Goal: Transaction & Acquisition: Purchase product/service

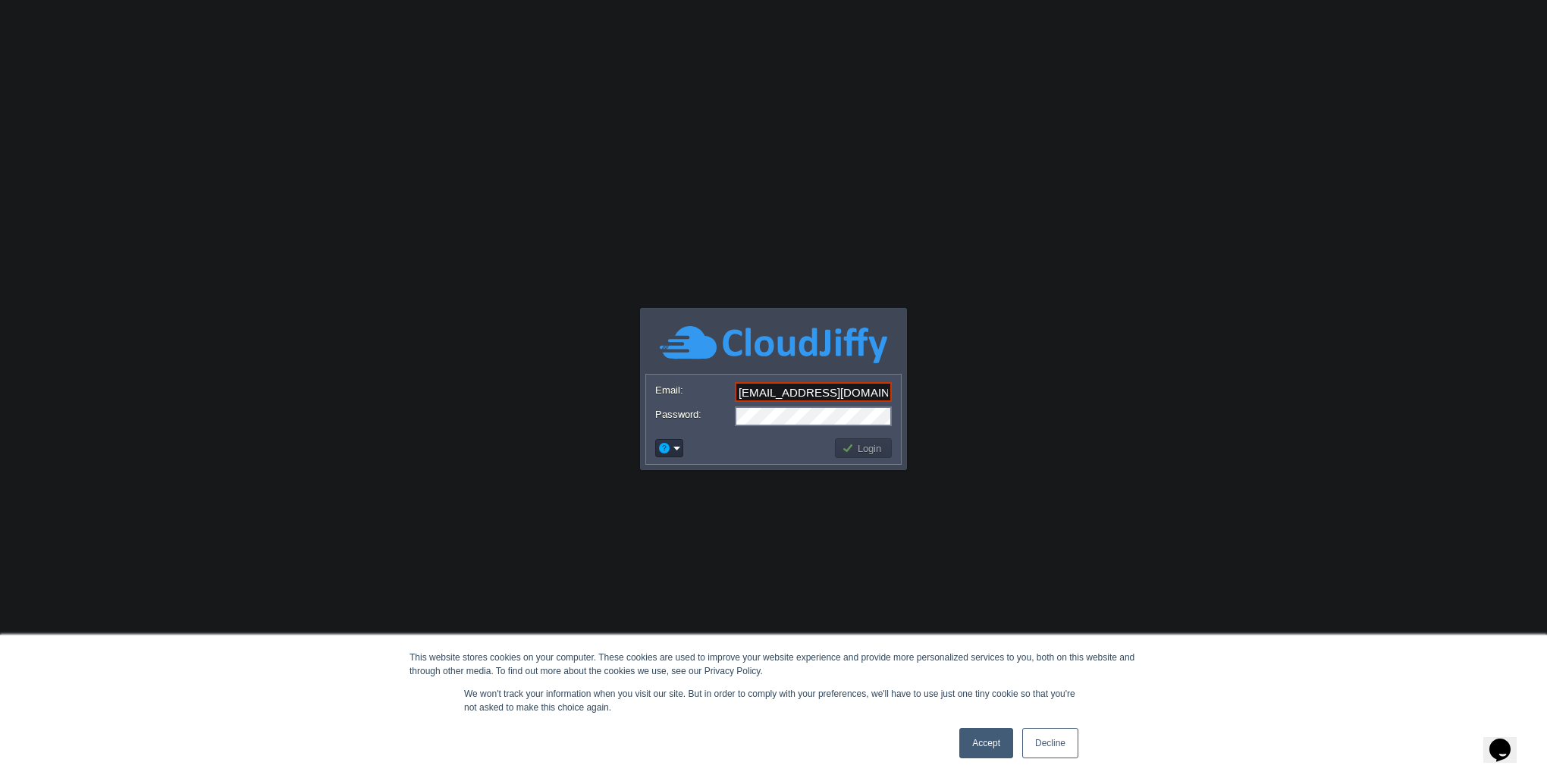
type input "[EMAIL_ADDRESS][DOMAIN_NAME]"
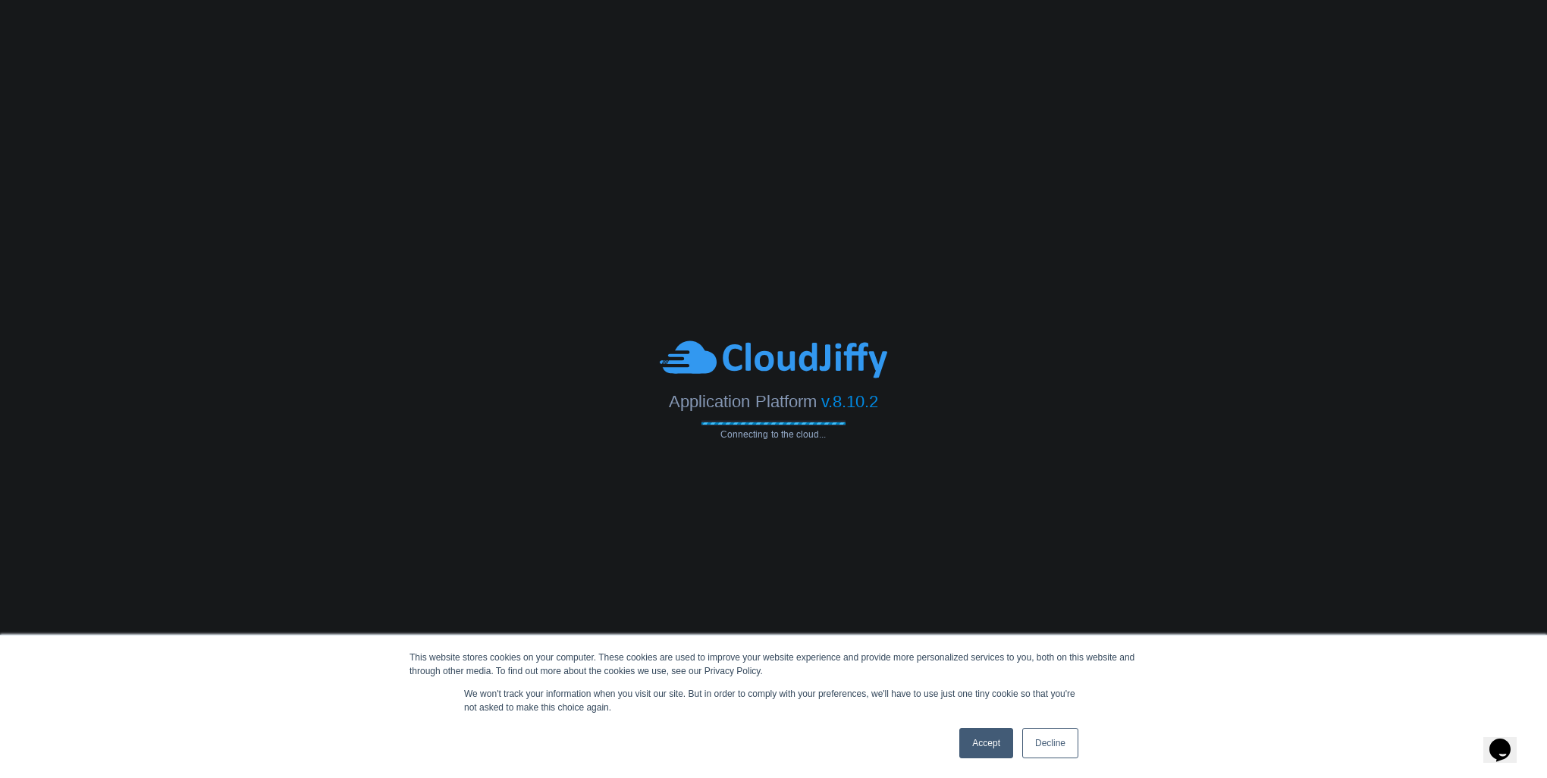
click at [1001, 743] on link "Accept" at bounding box center [987, 743] width 54 height 30
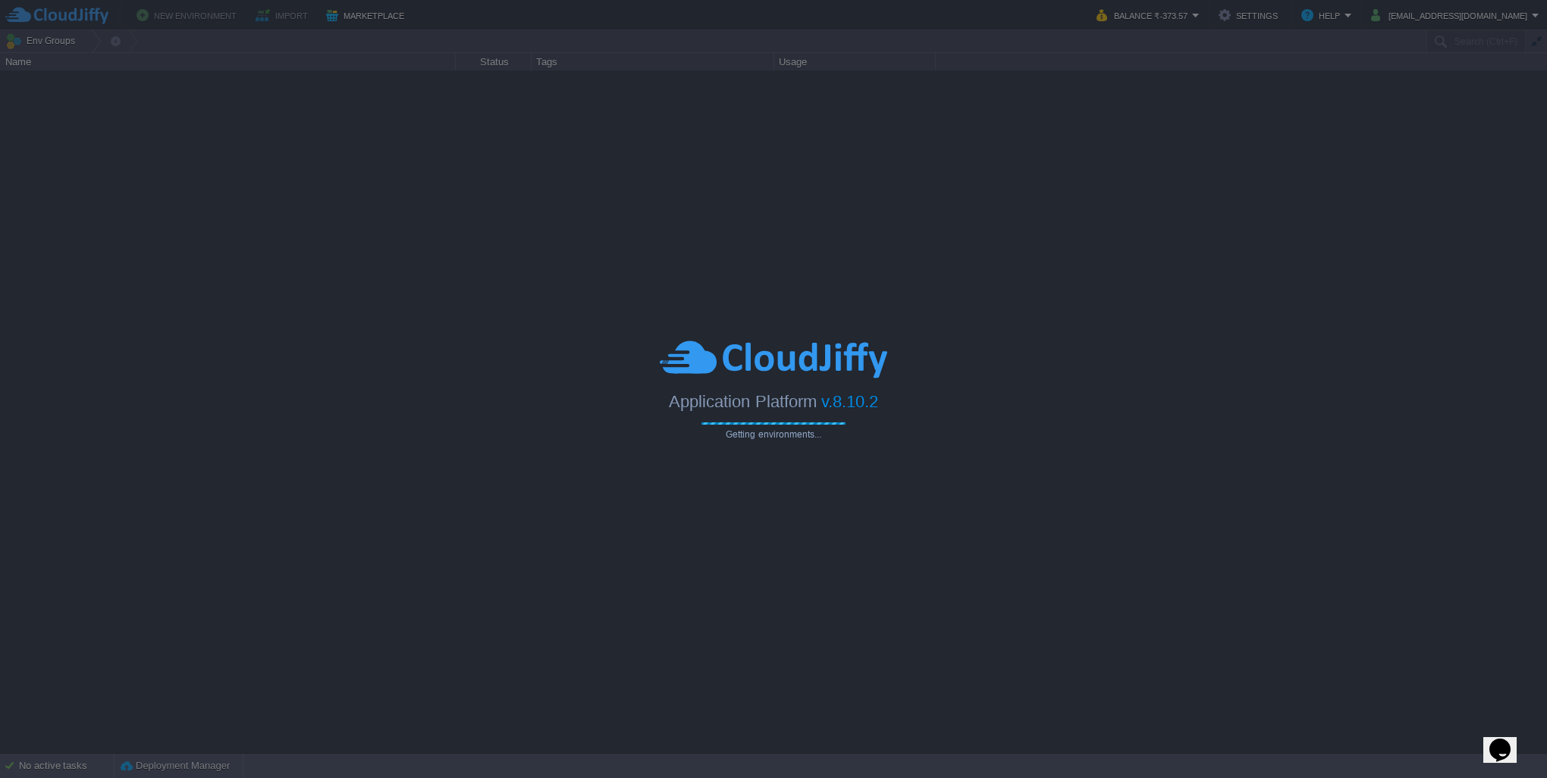
type input "Search (Ctrl+F)"
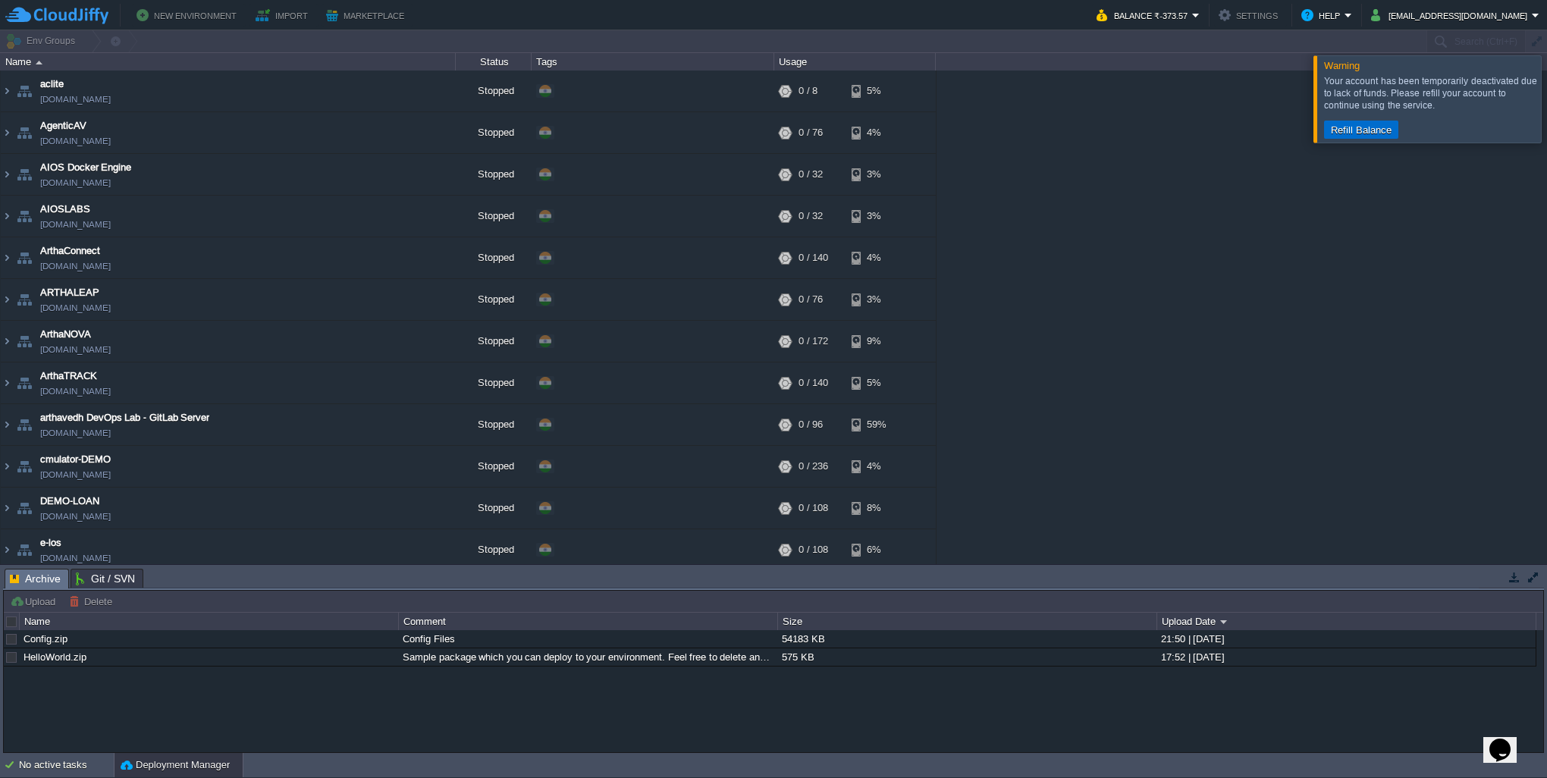
click at [1371, 130] on button "Refill Balance" at bounding box center [1362, 130] width 70 height 14
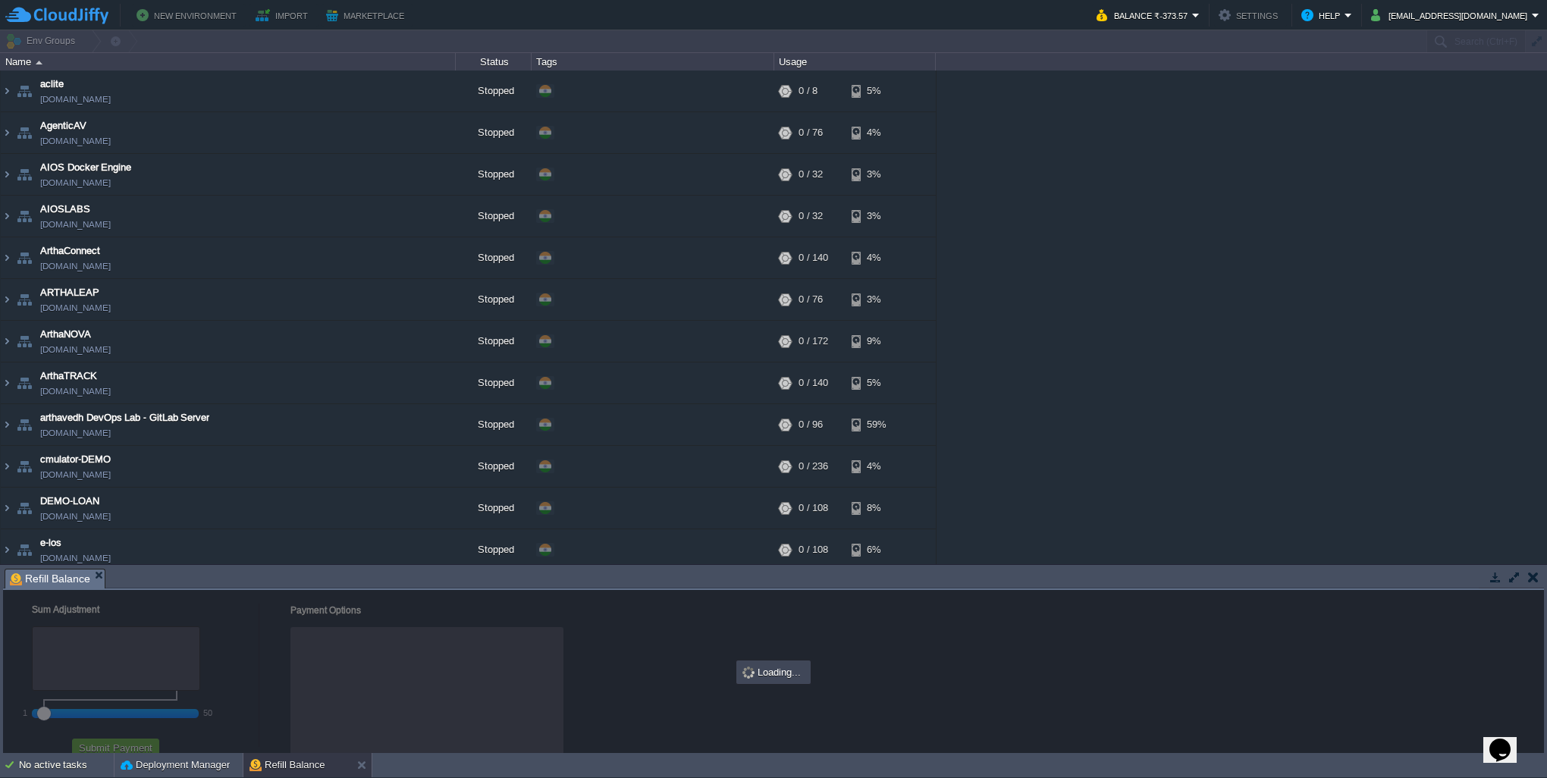
checkbox input "true"
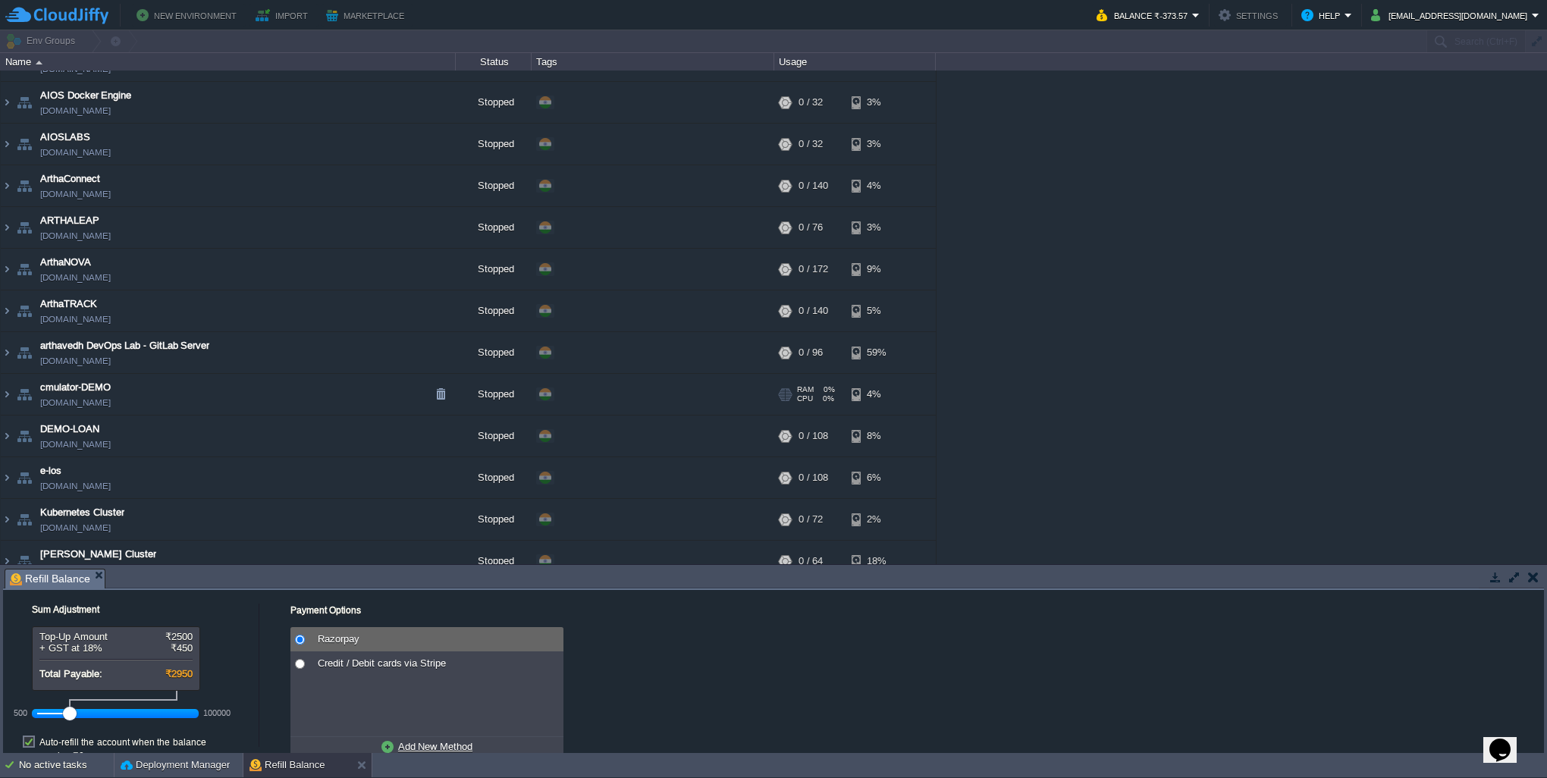
scroll to position [76, 0]
click at [90, 715] on div at bounding box center [115, 714] width 157 height 14
click at [95, 715] on div at bounding box center [115, 714] width 157 height 14
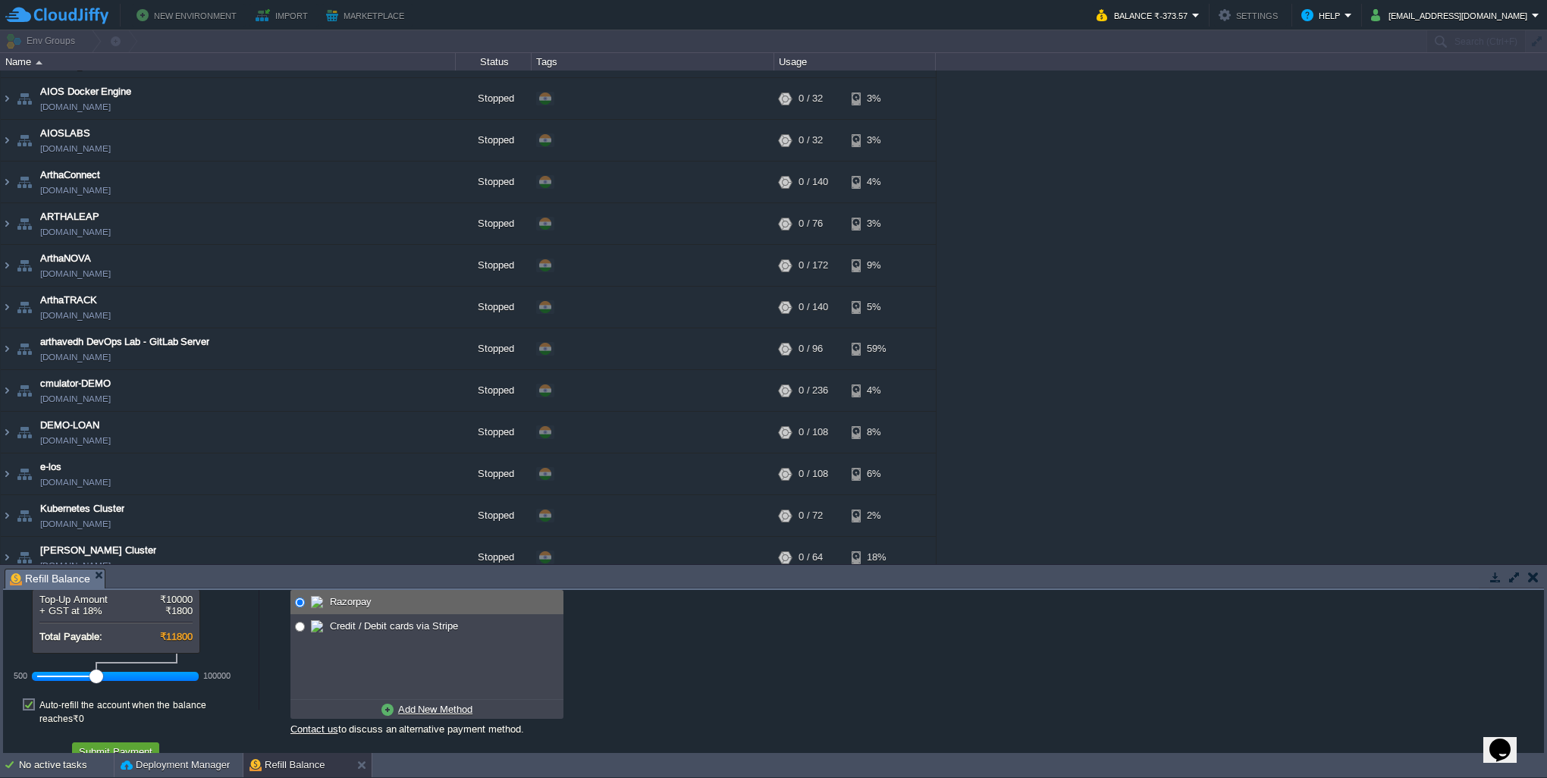
scroll to position [42, 0]
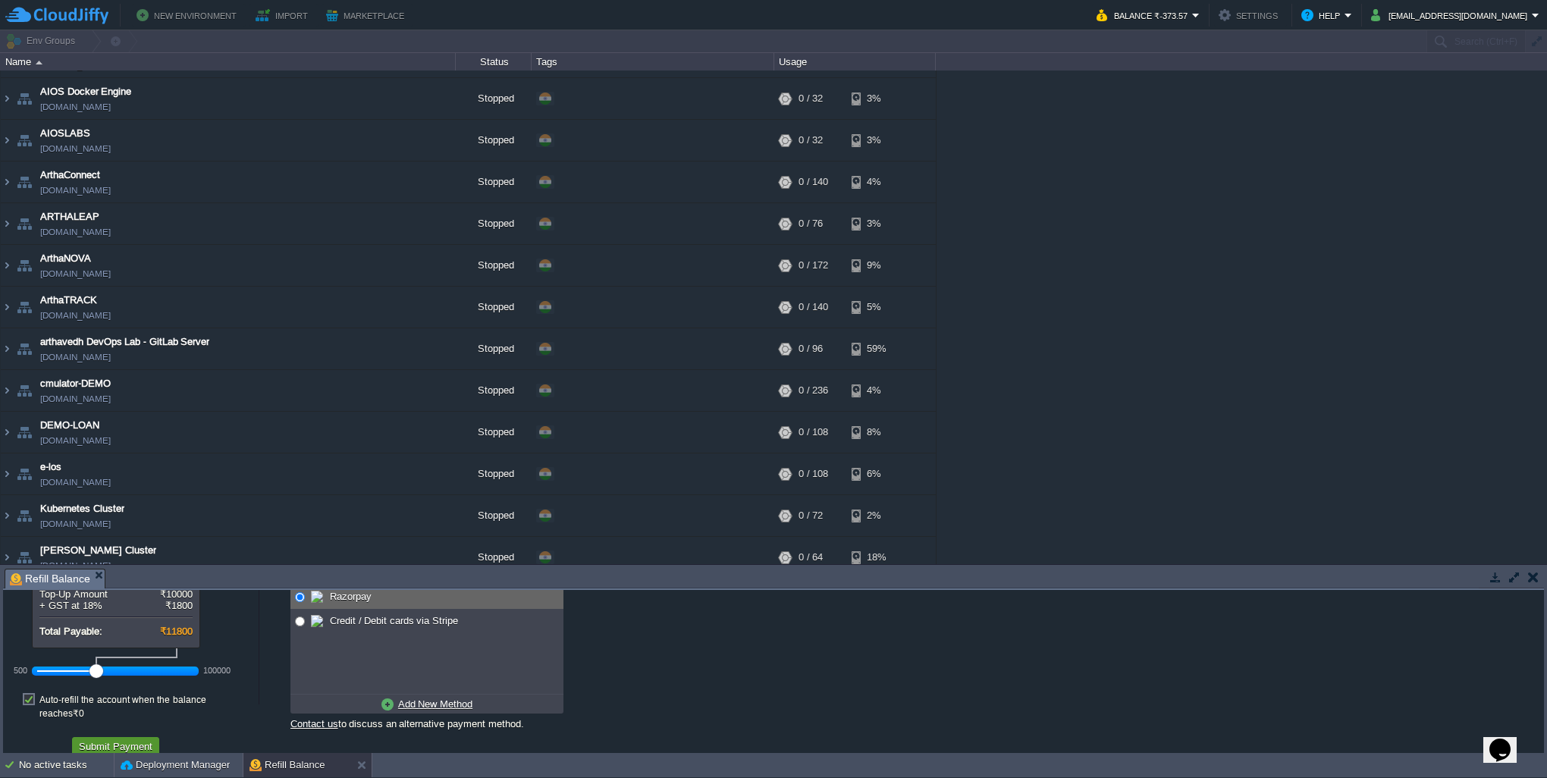
click at [121, 740] on button "Submit Payment" at bounding box center [115, 747] width 83 height 14
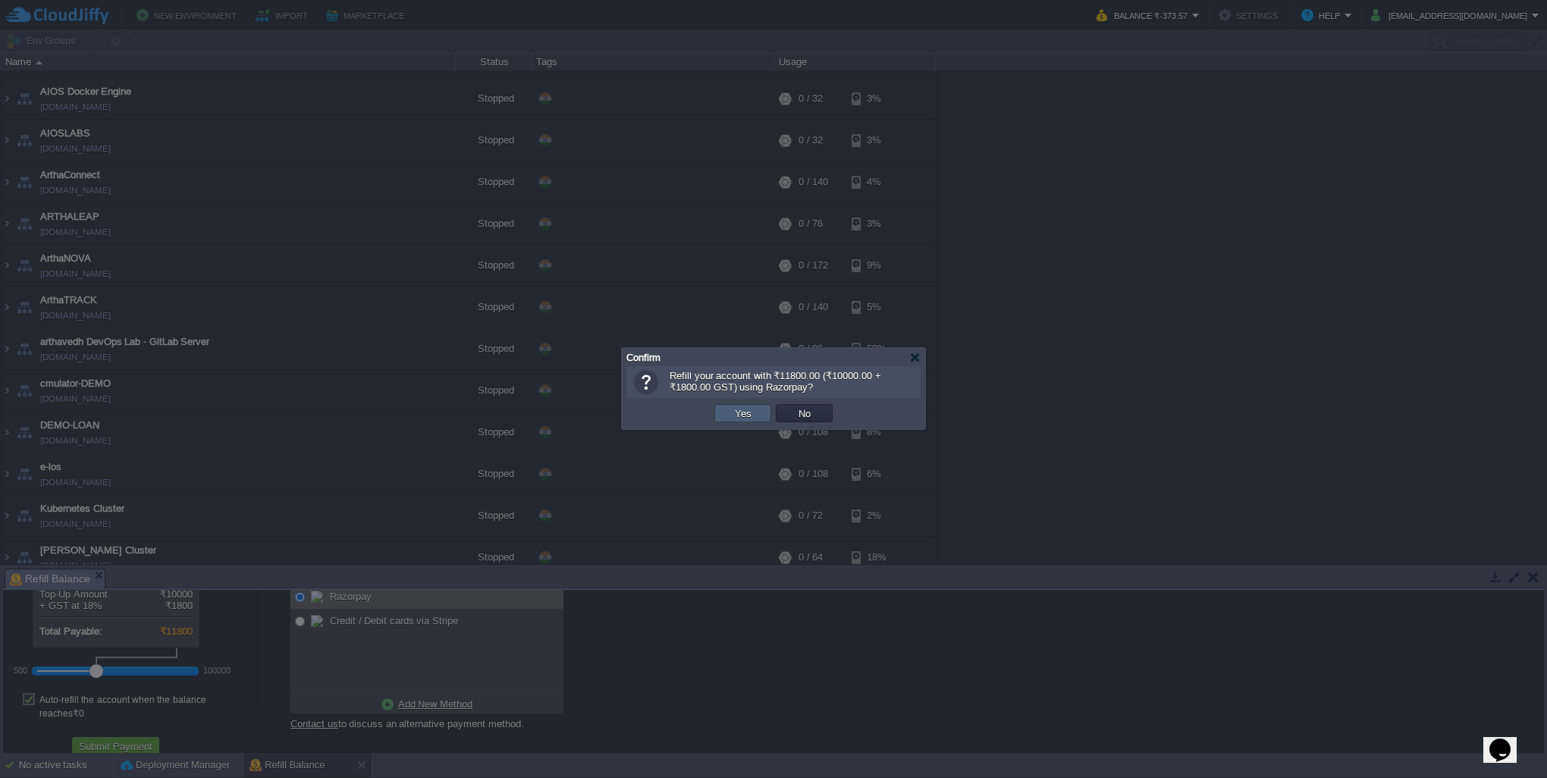
click at [749, 413] on button "Yes" at bounding box center [744, 414] width 26 height 14
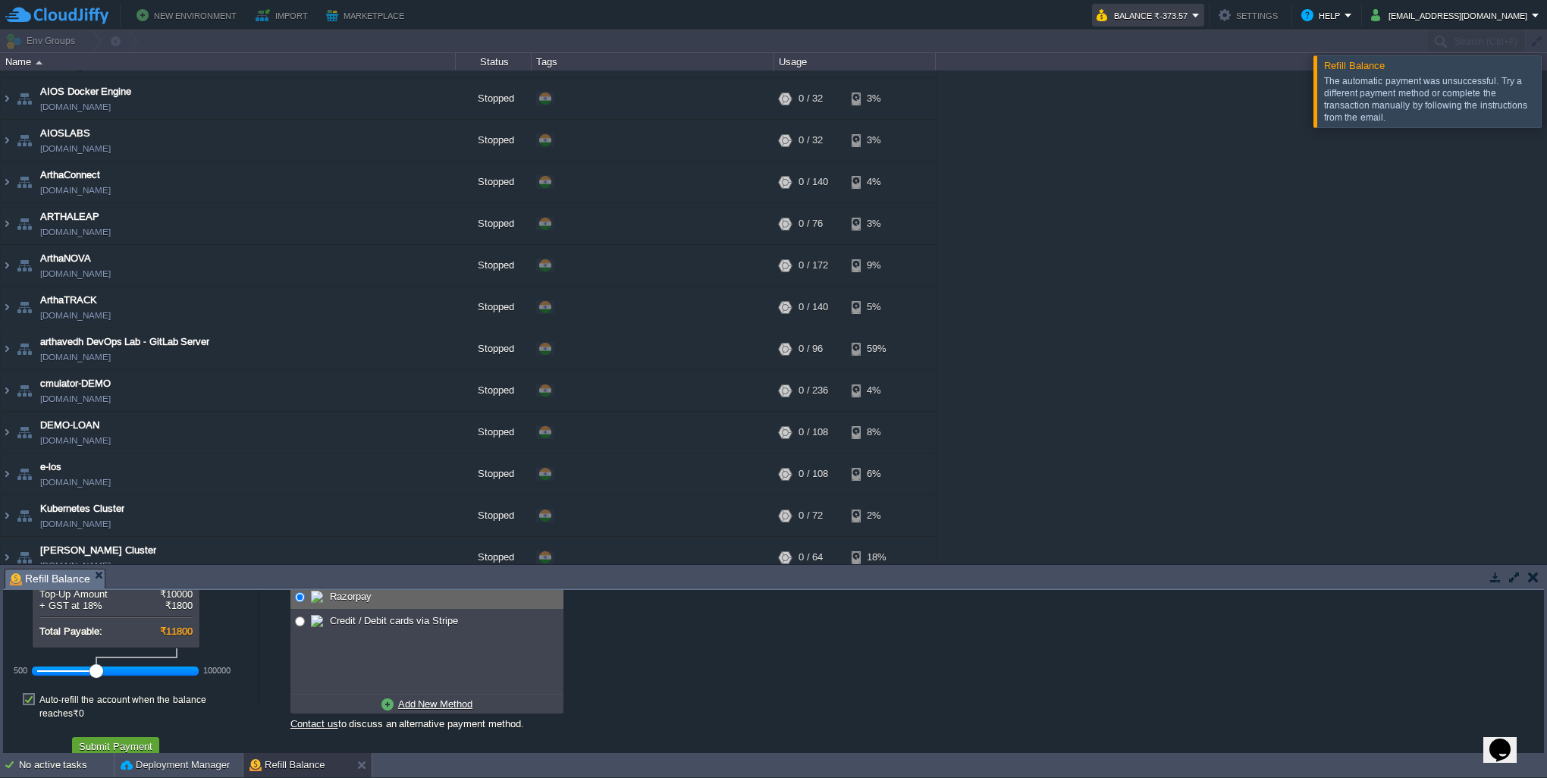
click at [1200, 14] on em "Balance ₹-373.57" at bounding box center [1148, 15] width 103 height 18
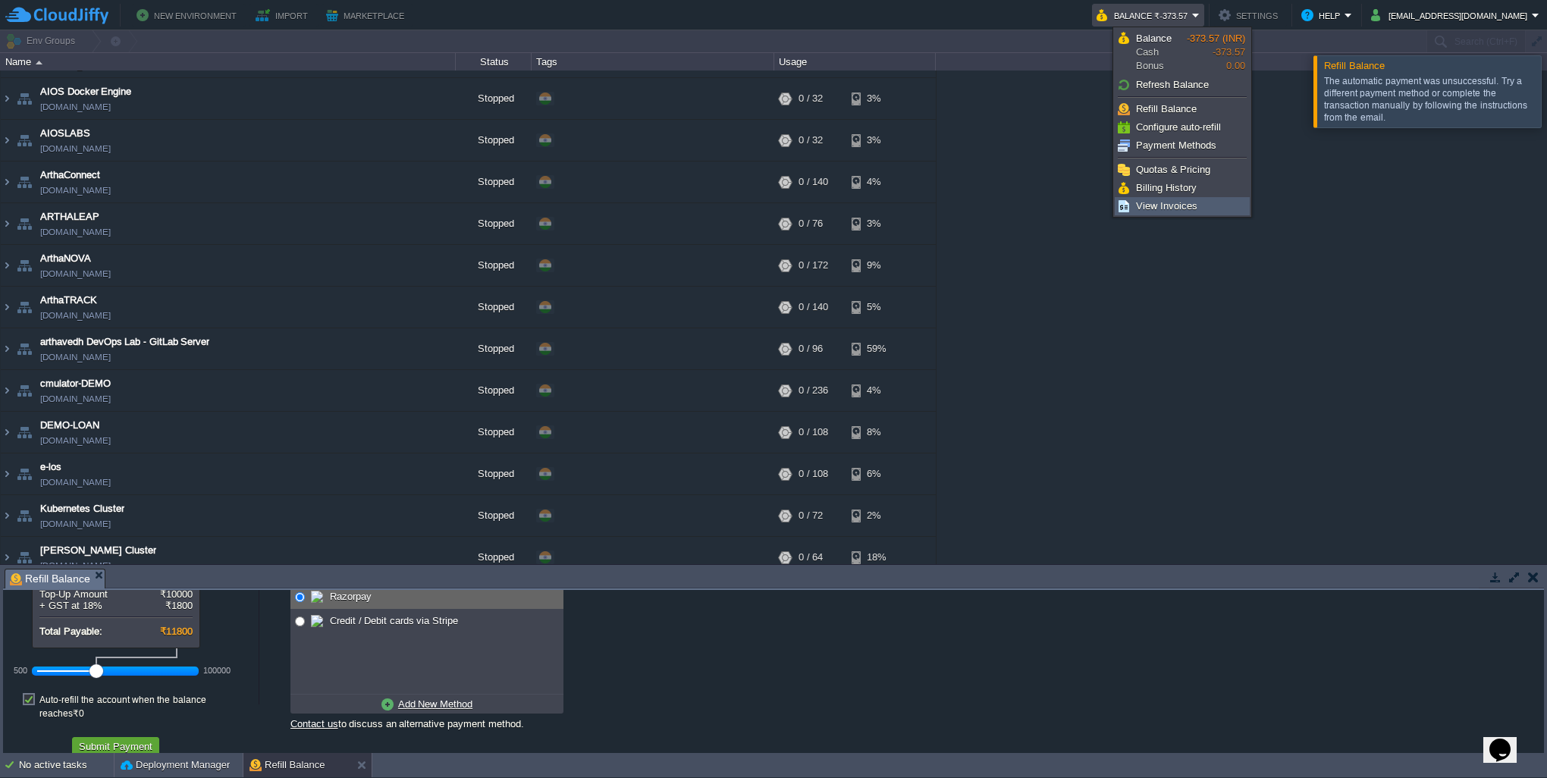
click at [1181, 205] on span "View Invoices" at bounding box center [1166, 205] width 61 height 11
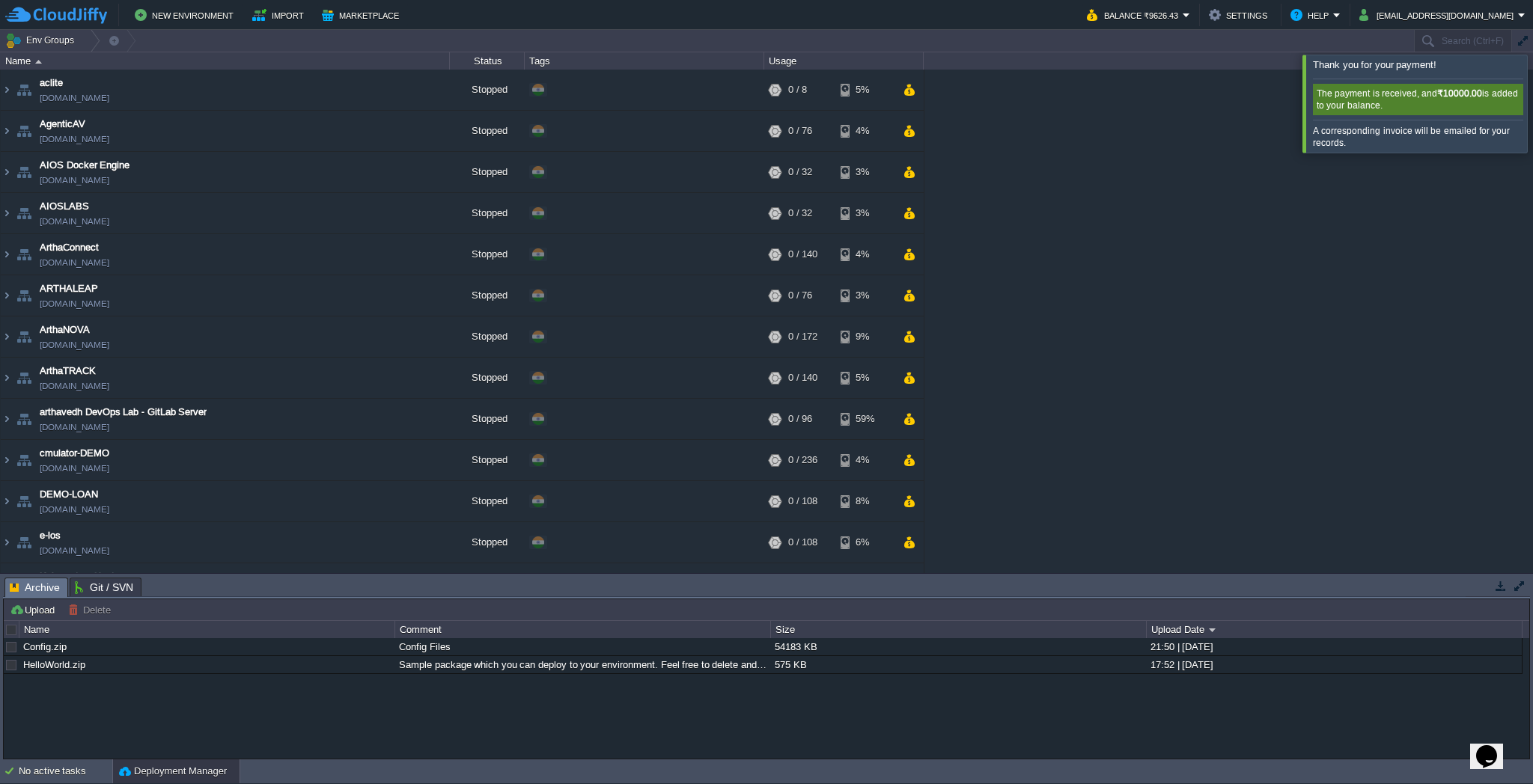
click at [1532, 106] on div at bounding box center [1551, 103] width 0 height 98
